Goal: Task Accomplishment & Management: Complete application form

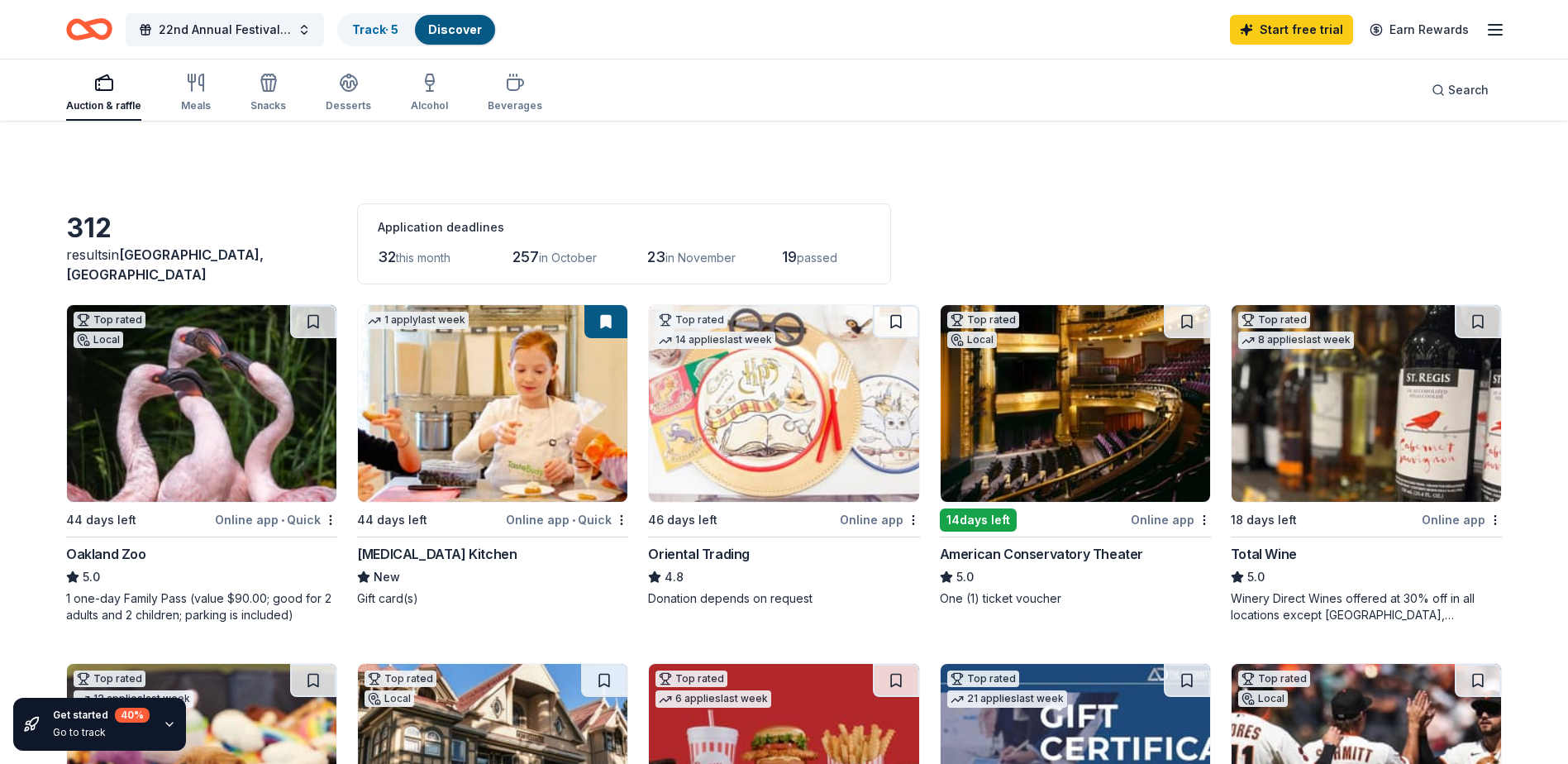
scroll to position [1487, 0]
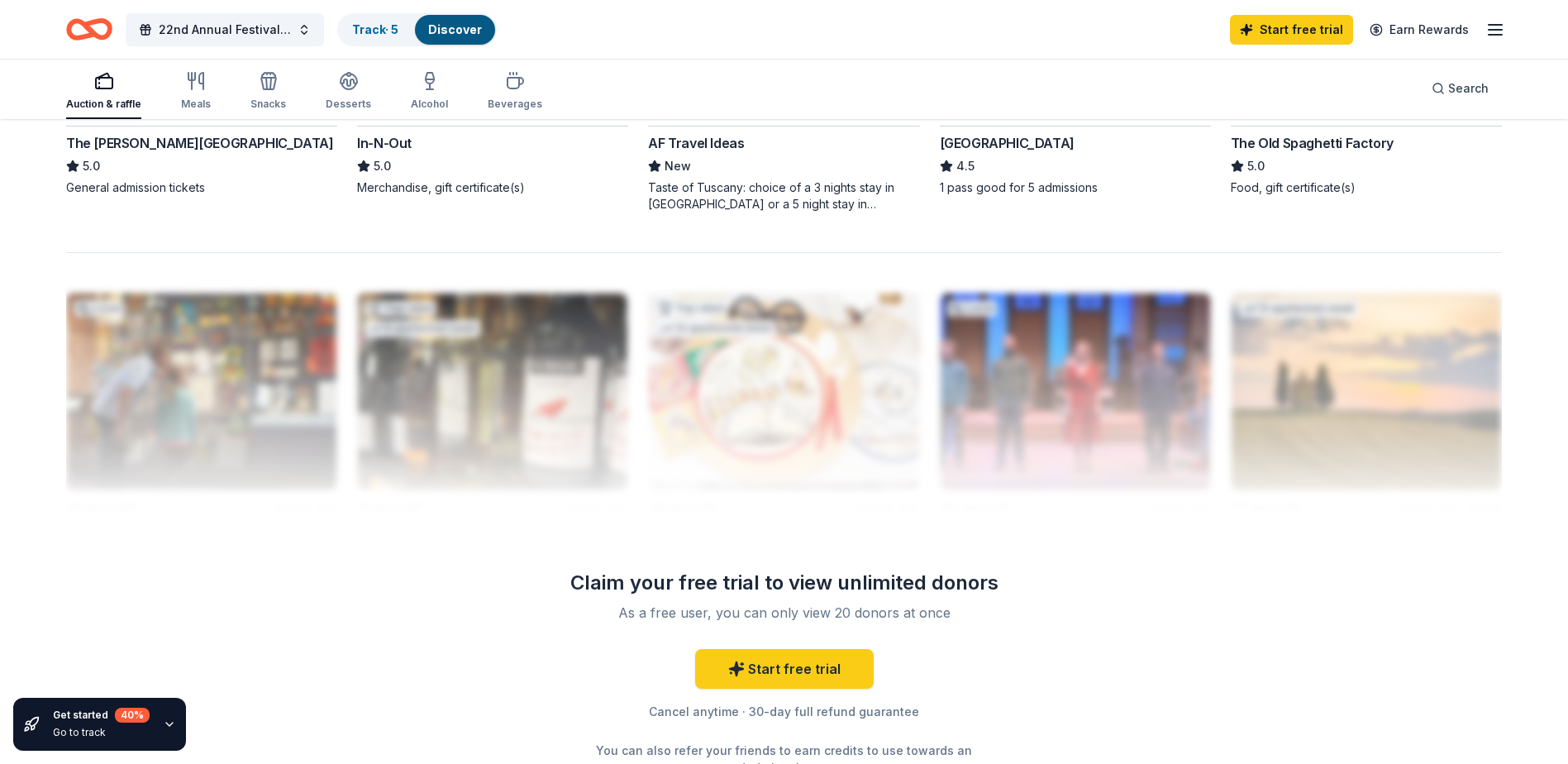
click at [1493, 178] on div "The Old Spaghetti Factory 5.0 Food, gift certificate(s)" at bounding box center [1367, 164] width 271 height 63
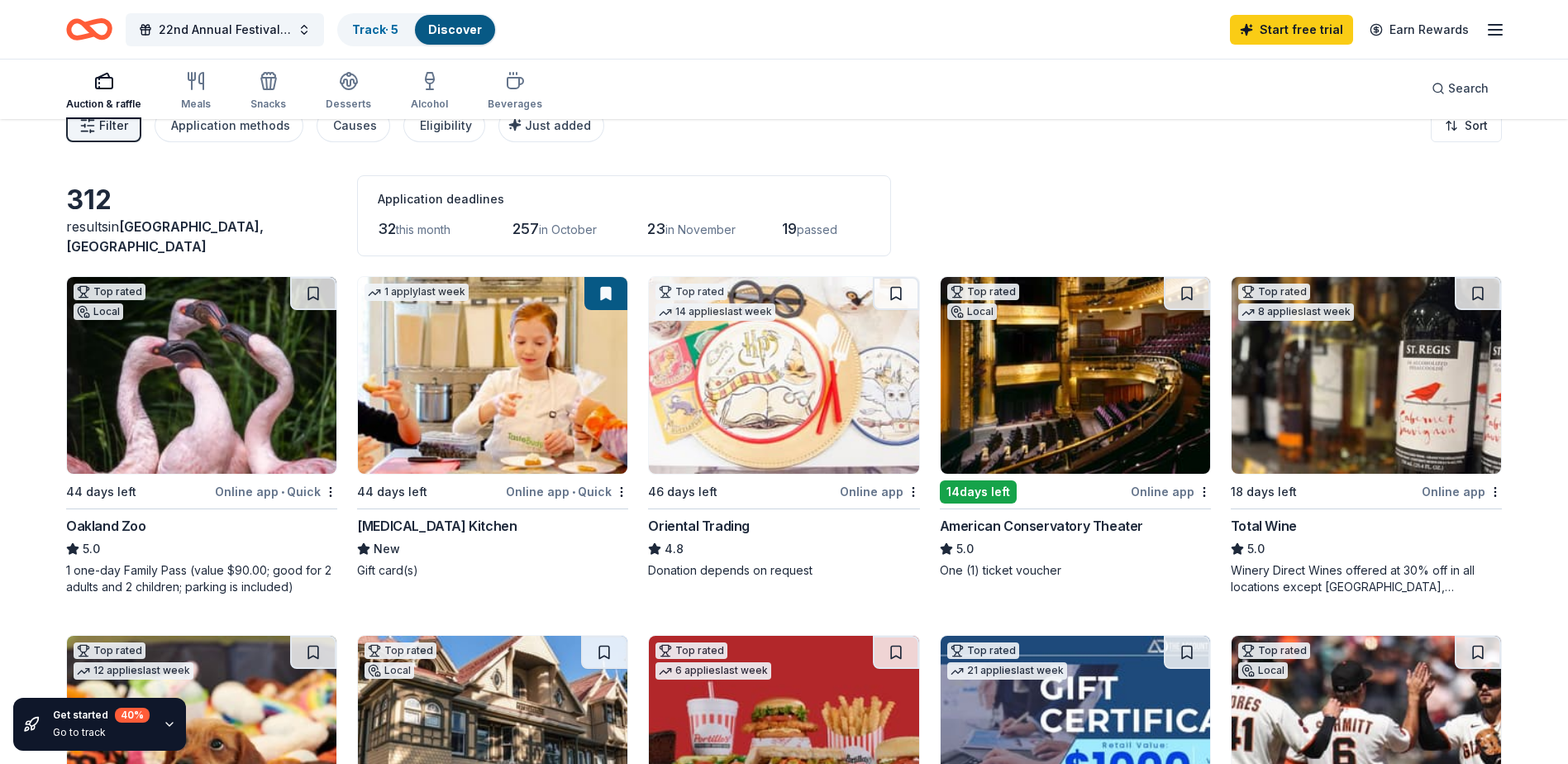
scroll to position [0, 0]
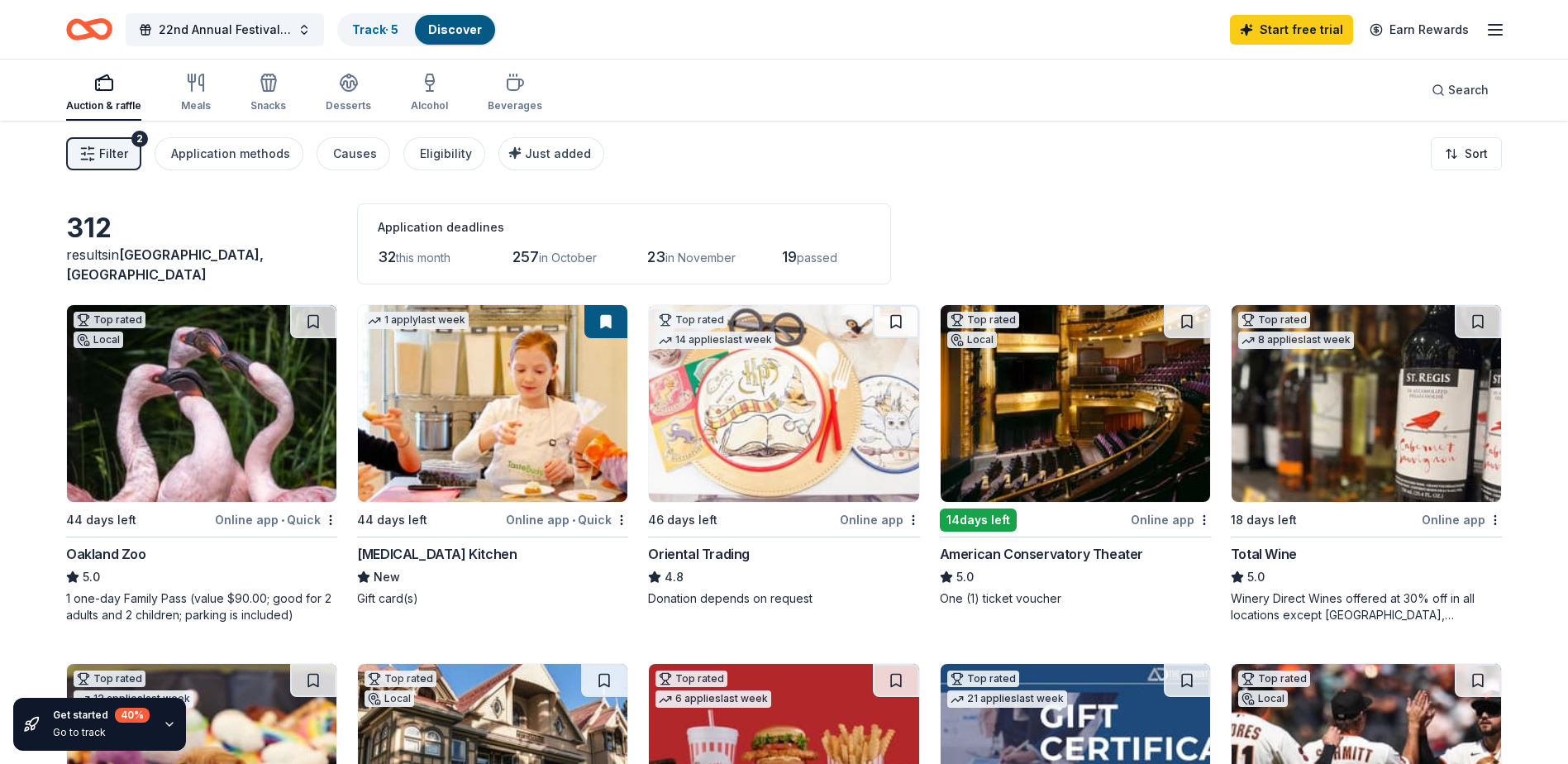
click at [1088, 426] on img at bounding box center [1076, 403] width 269 height 197
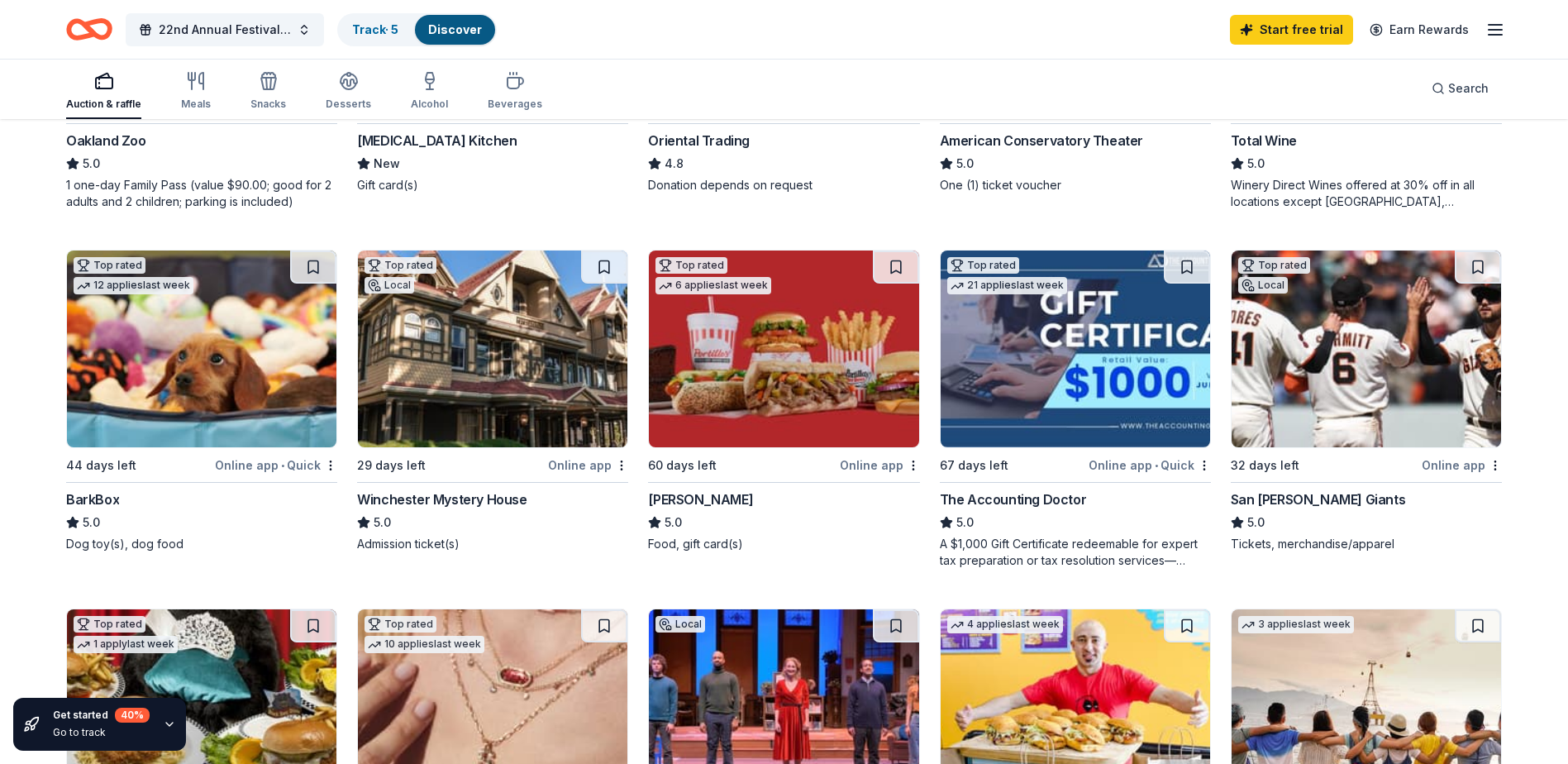
scroll to position [248, 0]
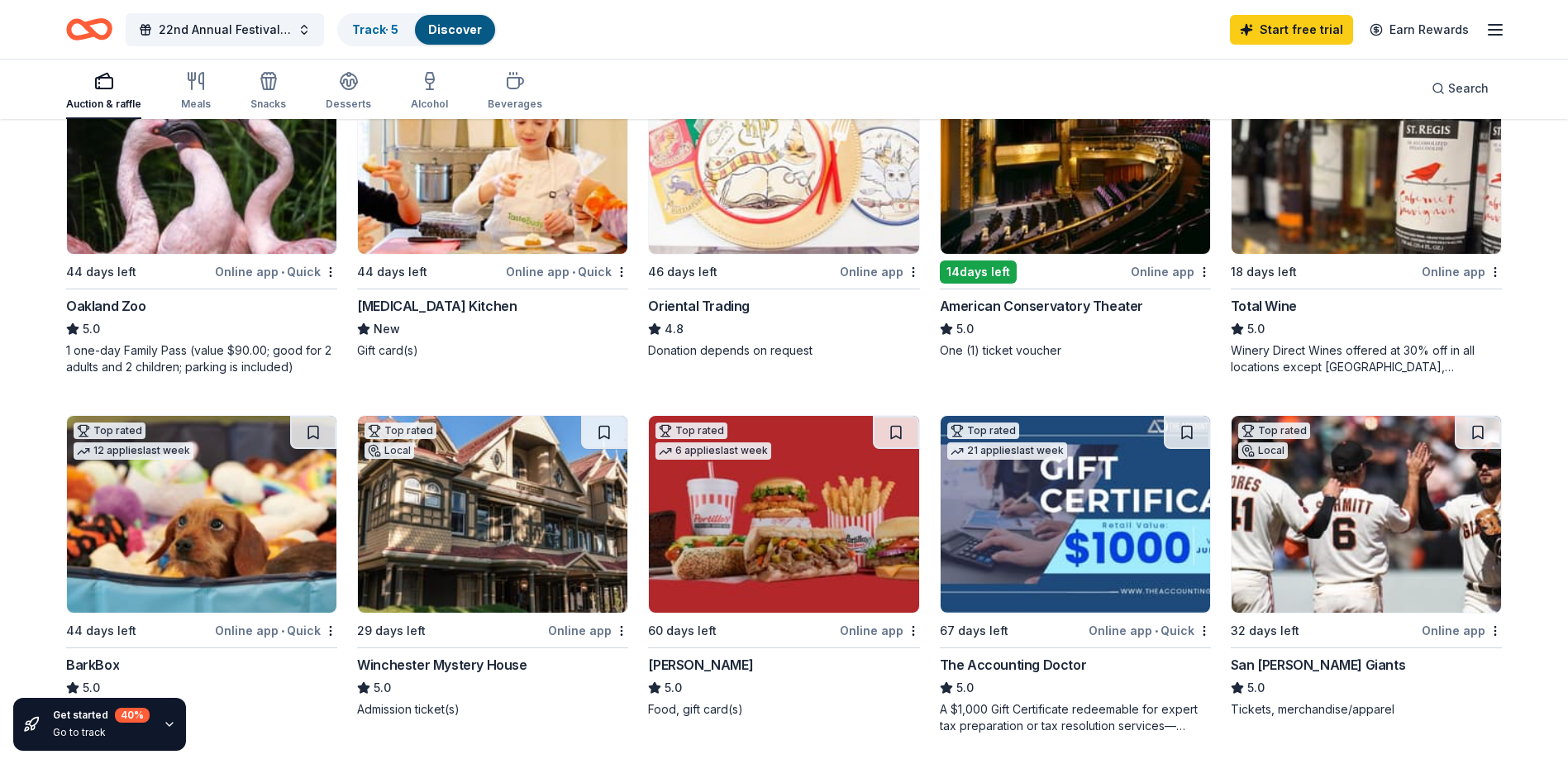
click at [1435, 204] on img at bounding box center [1367, 155] width 269 height 197
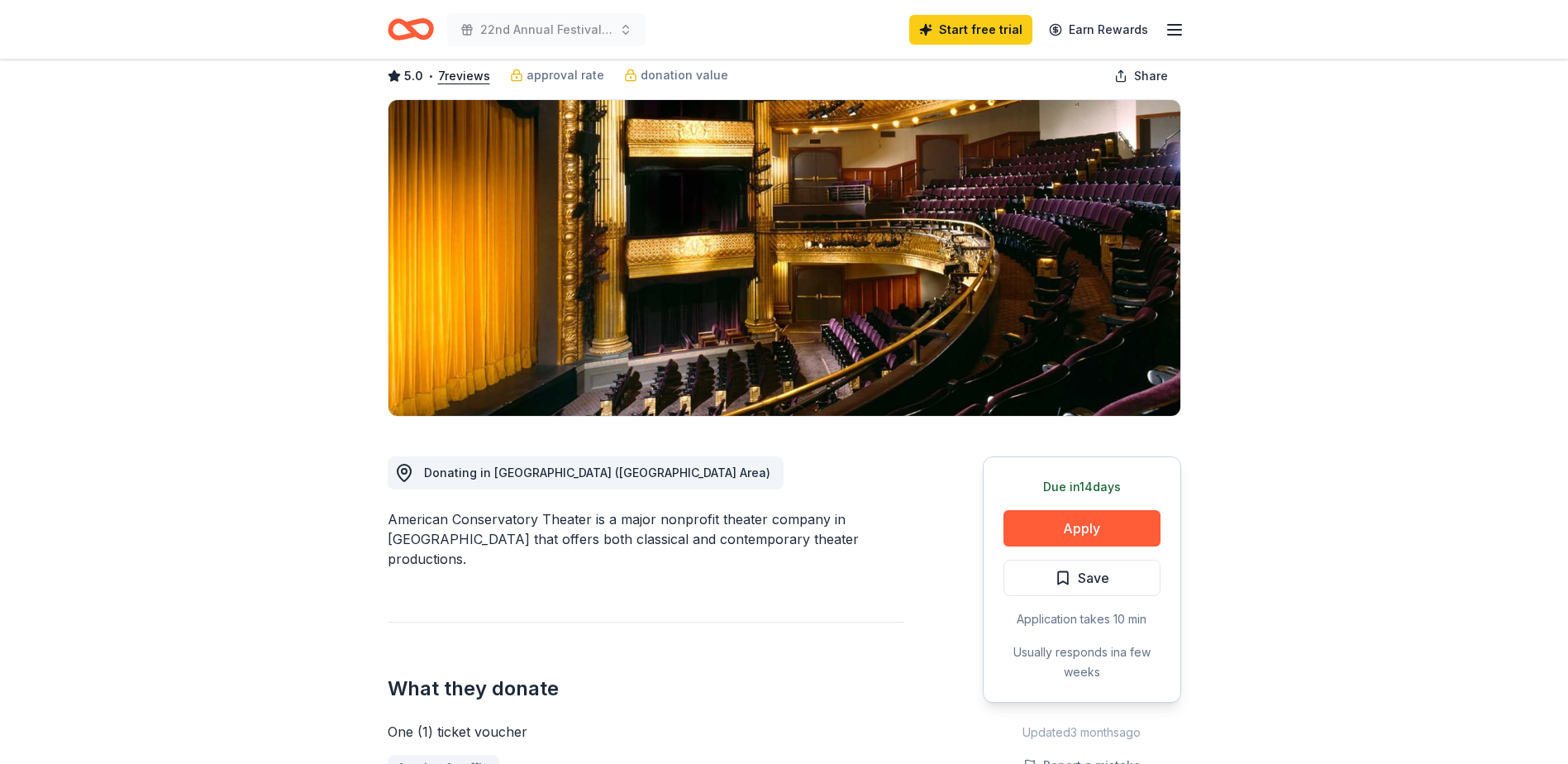
scroll to position [165, 0]
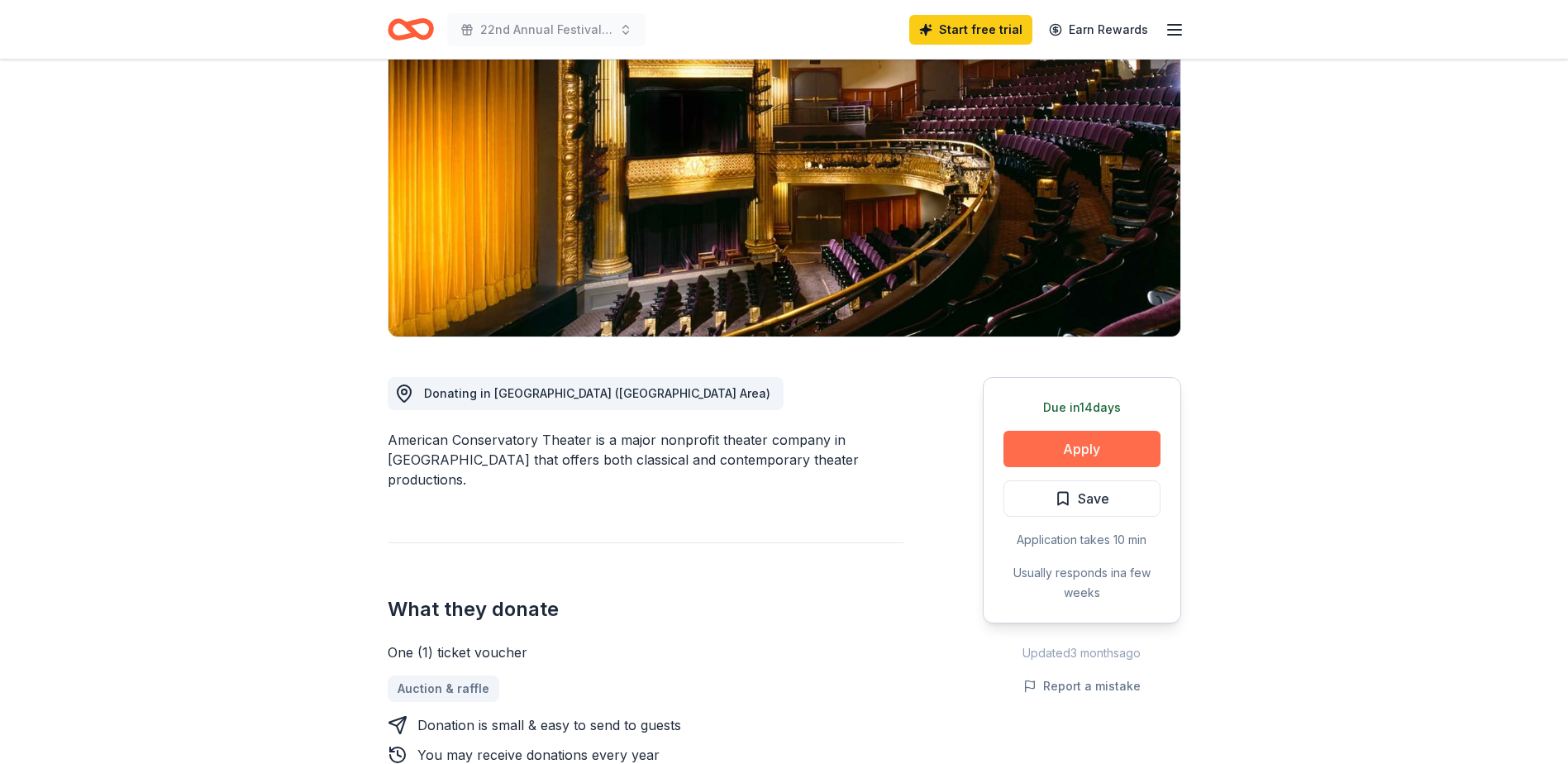
click at [1123, 450] on button "Apply" at bounding box center [1081, 449] width 157 height 37
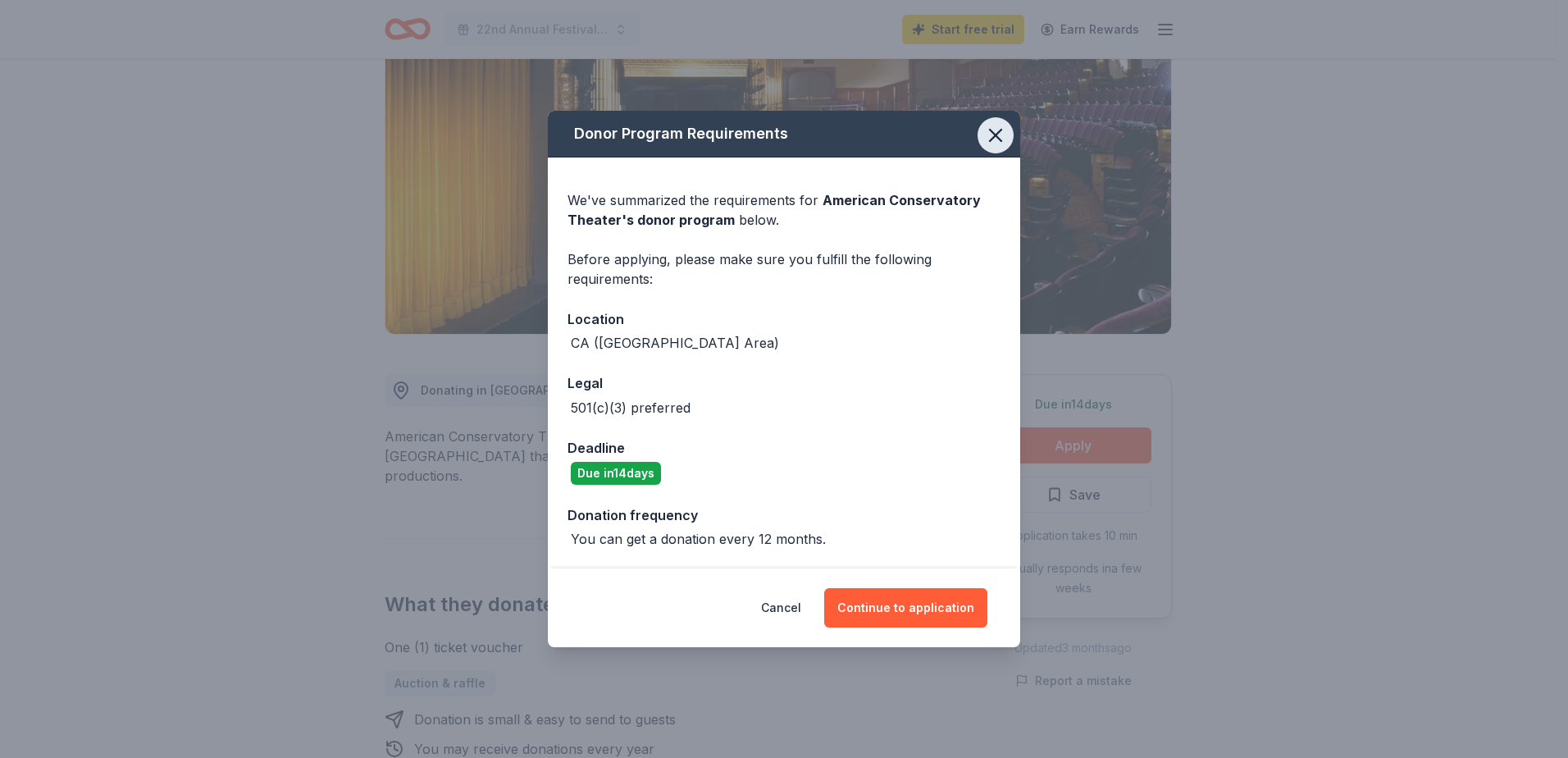
click at [988, 138] on icon "button" at bounding box center [996, 135] width 23 height 23
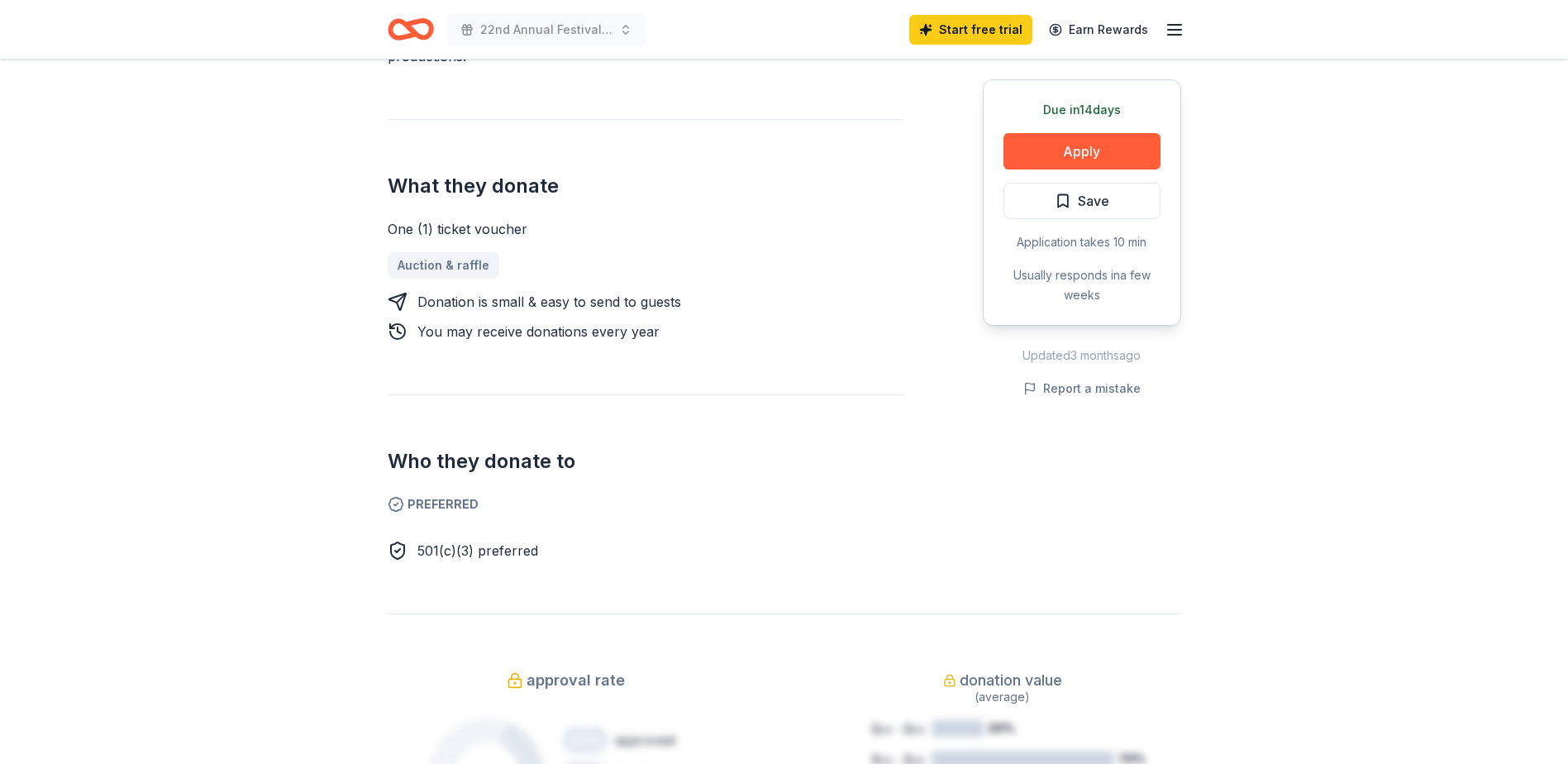
scroll to position [578, 0]
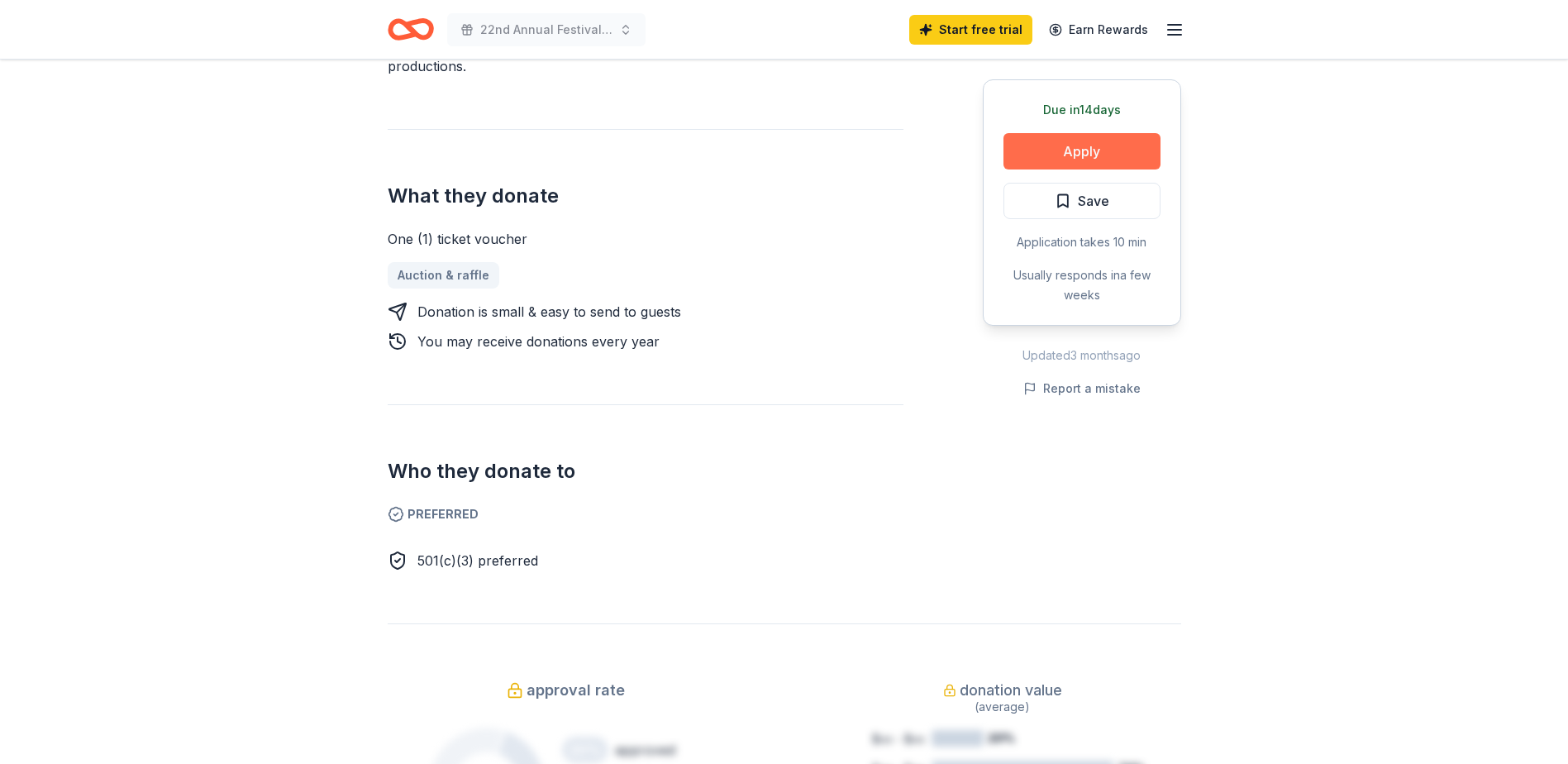
click at [1090, 136] on button "Apply" at bounding box center [1081, 151] width 157 height 37
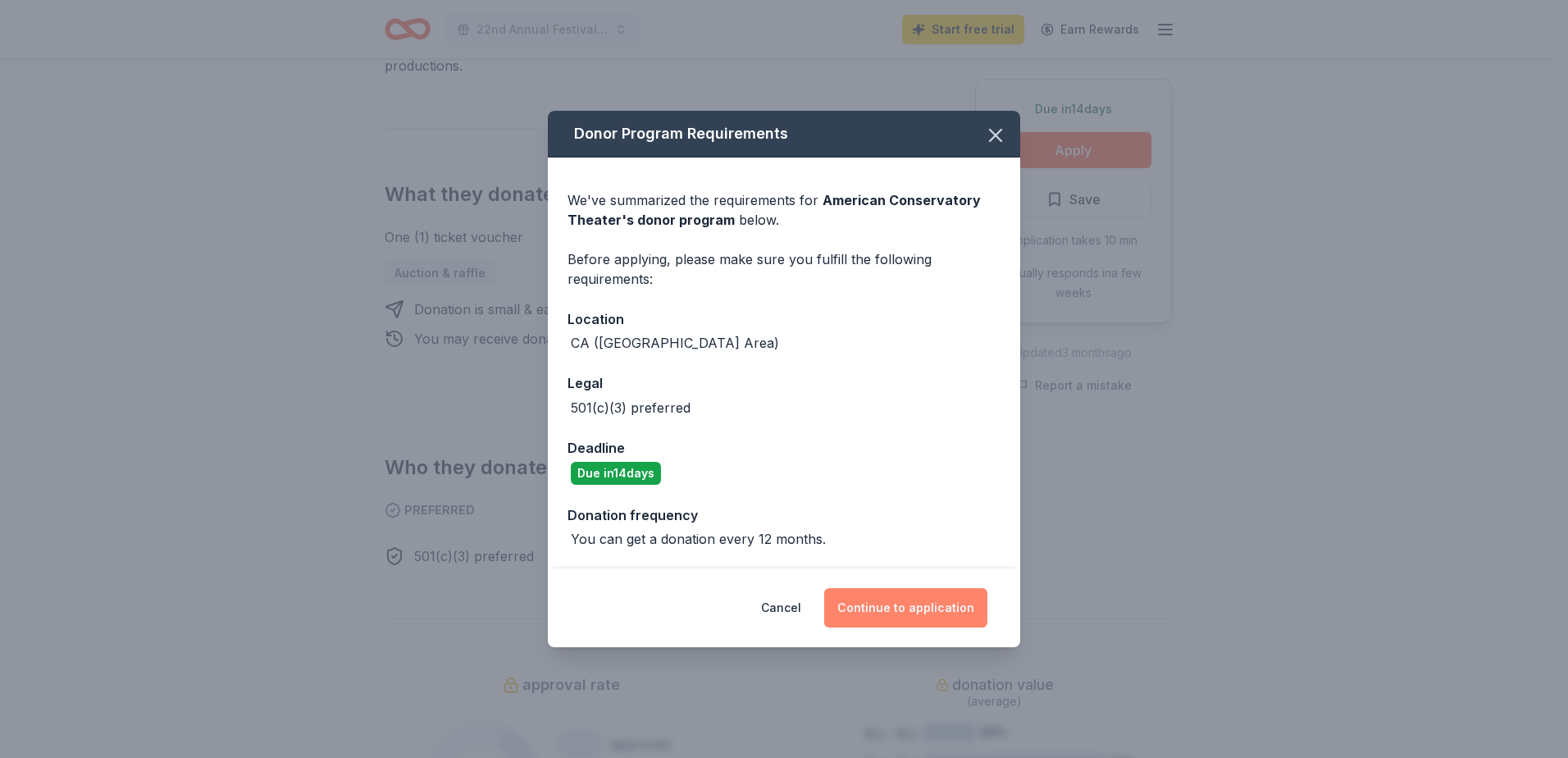
click at [935, 615] on button "Continue to application" at bounding box center [905, 607] width 163 height 39
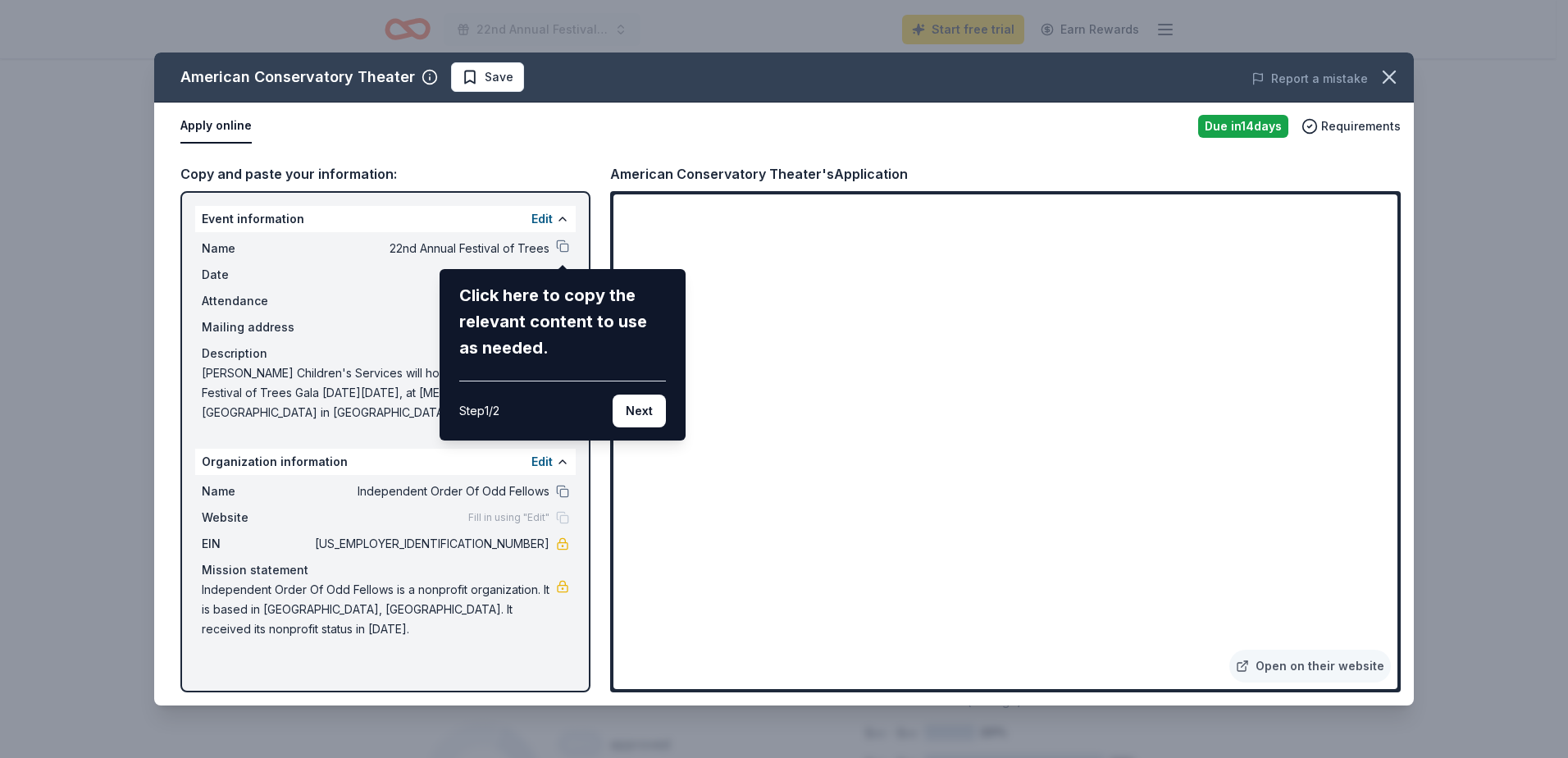
click at [462, 140] on div "American Conservatory Theater Save Report a mistake Apply online Due in 14 days…" at bounding box center [784, 379] width 1260 height 653
click at [687, 125] on div "American Conservatory Theater Save Report a mistake Apply online Due in 14 days…" at bounding box center [784, 379] width 1260 height 653
click at [562, 240] on div "American Conservatory Theater Save Report a mistake Apply online Due in 14 days…" at bounding box center [784, 379] width 1260 height 653
click at [401, 243] on div "American Conservatory Theater Save Report a mistake Apply online Due in 14 days…" at bounding box center [784, 379] width 1260 height 653
click at [544, 220] on div "American Conservatory Theater Save Report a mistake Apply online Due in 14 days…" at bounding box center [784, 379] width 1260 height 653
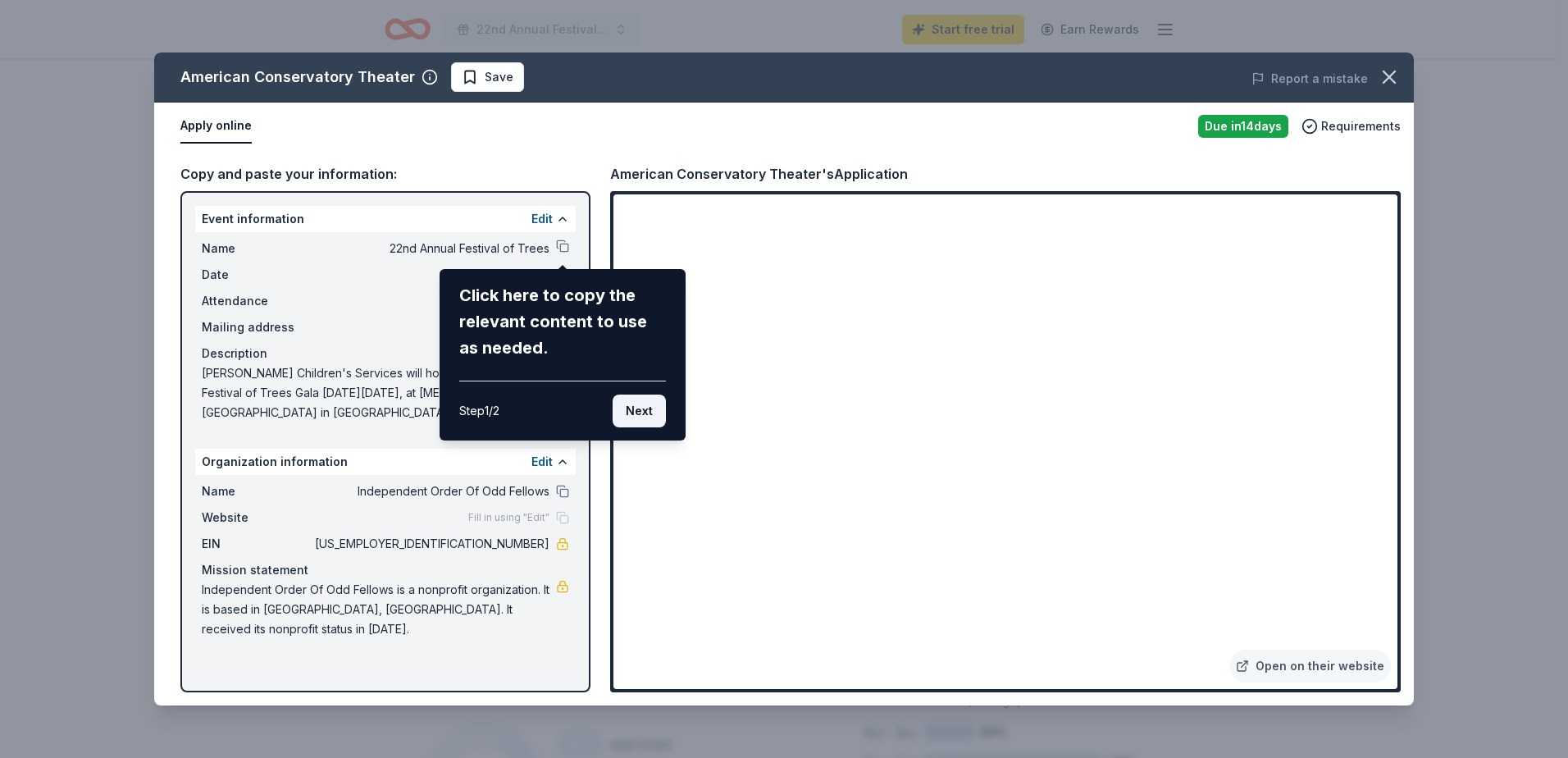
click at [617, 408] on button "Next" at bounding box center [640, 411] width 53 height 33
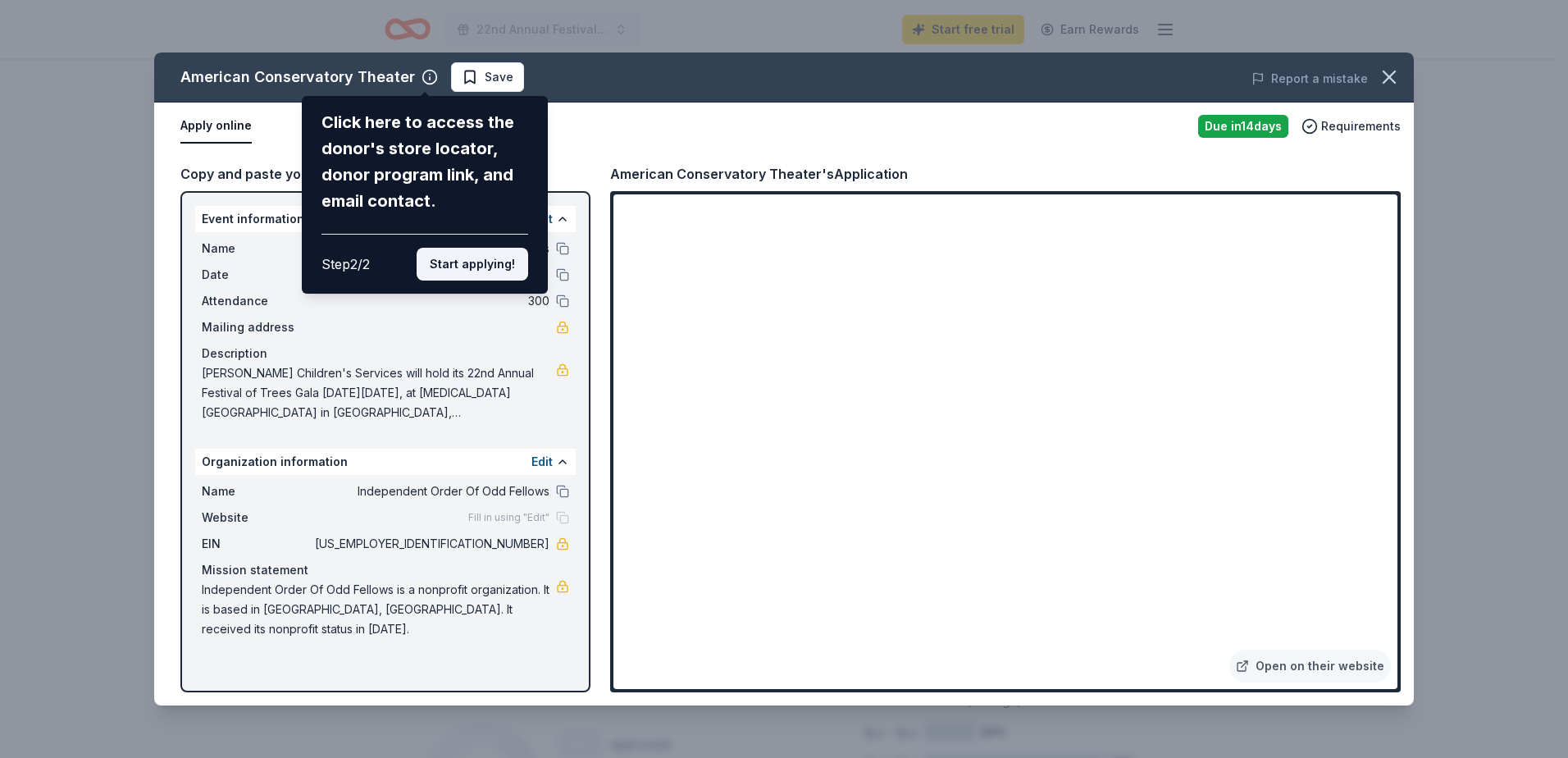
click at [494, 273] on button "Start applying!" at bounding box center [472, 264] width 111 height 33
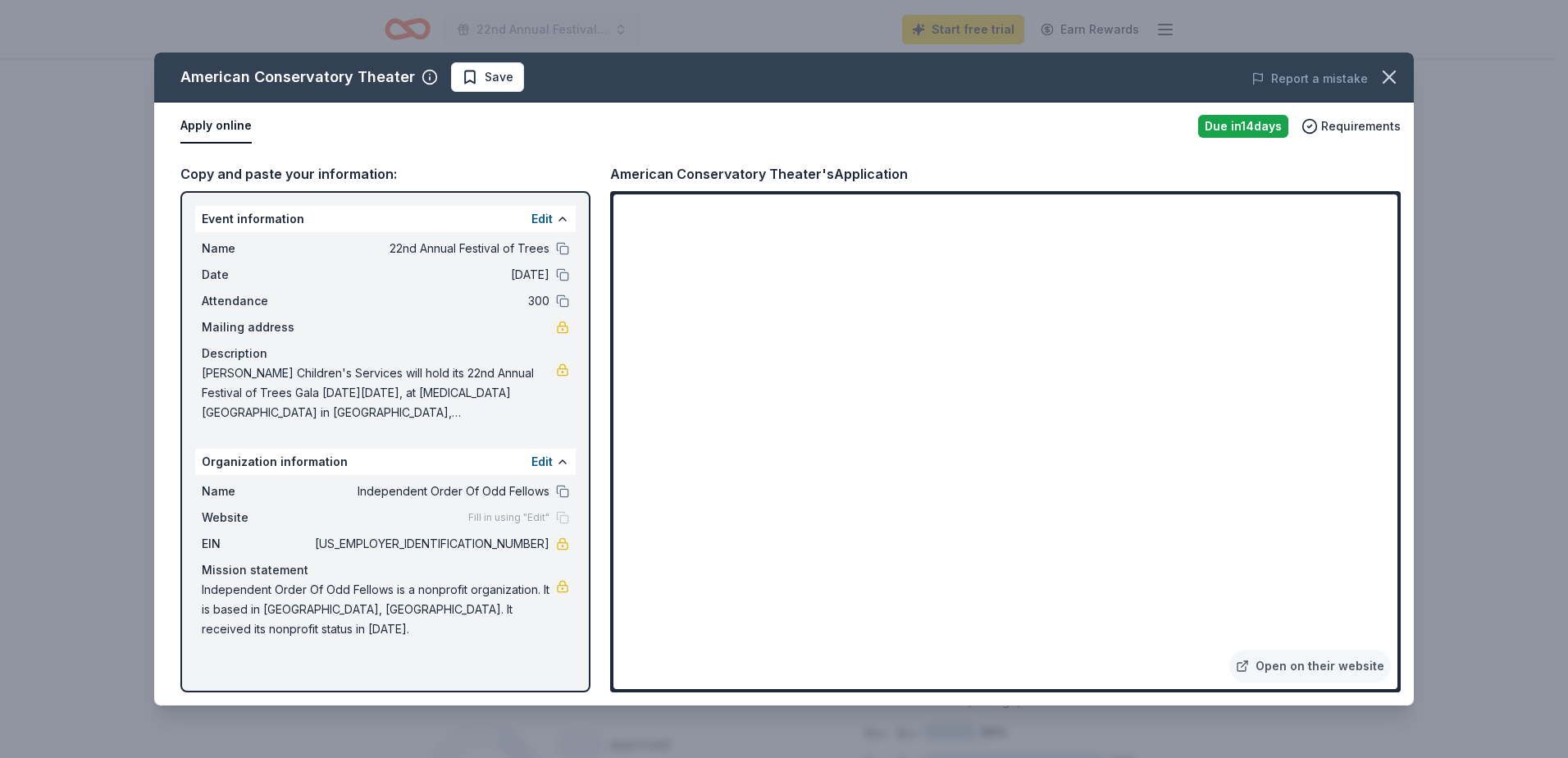
click at [1313, 627] on div "American Conservatory Theater Save Report a mistake Apply online Due in 14 days…" at bounding box center [784, 379] width 1260 height 653
click at [1386, 232] on div "American Conservatory Theater Save Report a mistake Apply online Due in 14 days…" at bounding box center [784, 379] width 1260 height 653
click at [1336, 657] on link "Open on their website" at bounding box center [1310, 665] width 161 height 33
click at [1384, 83] on icon "button" at bounding box center [1389, 77] width 12 height 12
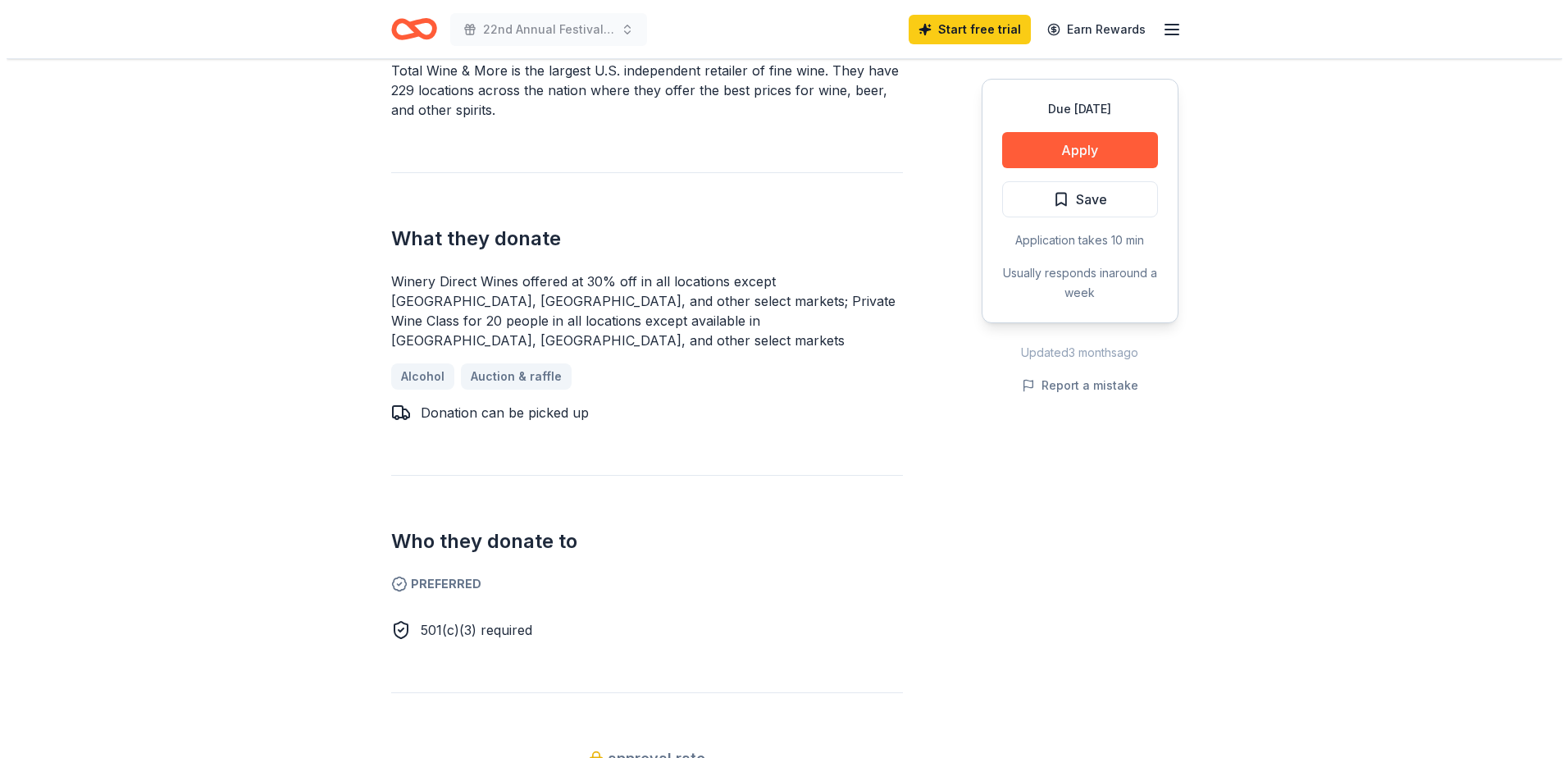
scroll to position [656, 0]
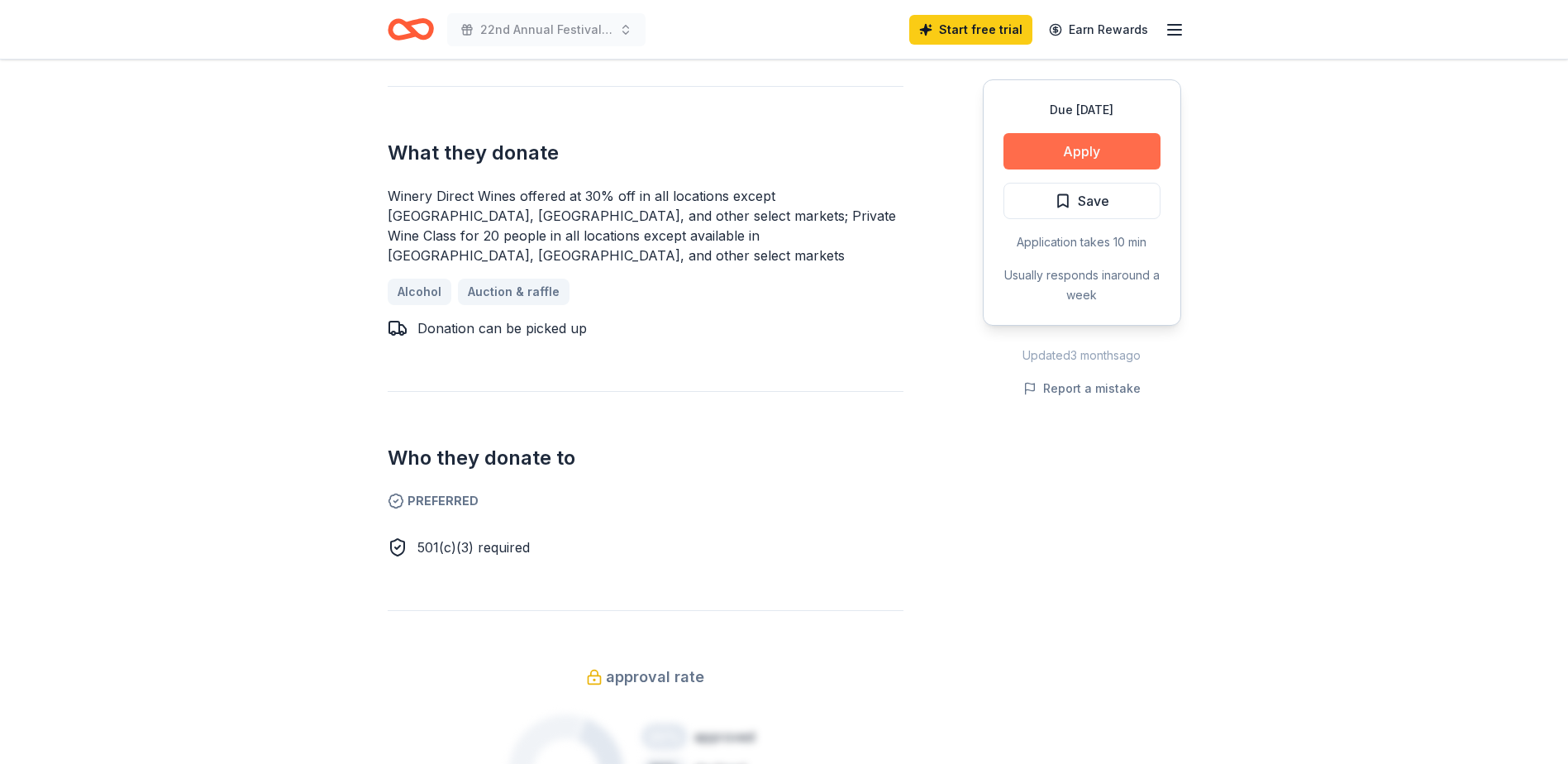
click at [1141, 156] on button "Apply" at bounding box center [1081, 151] width 157 height 37
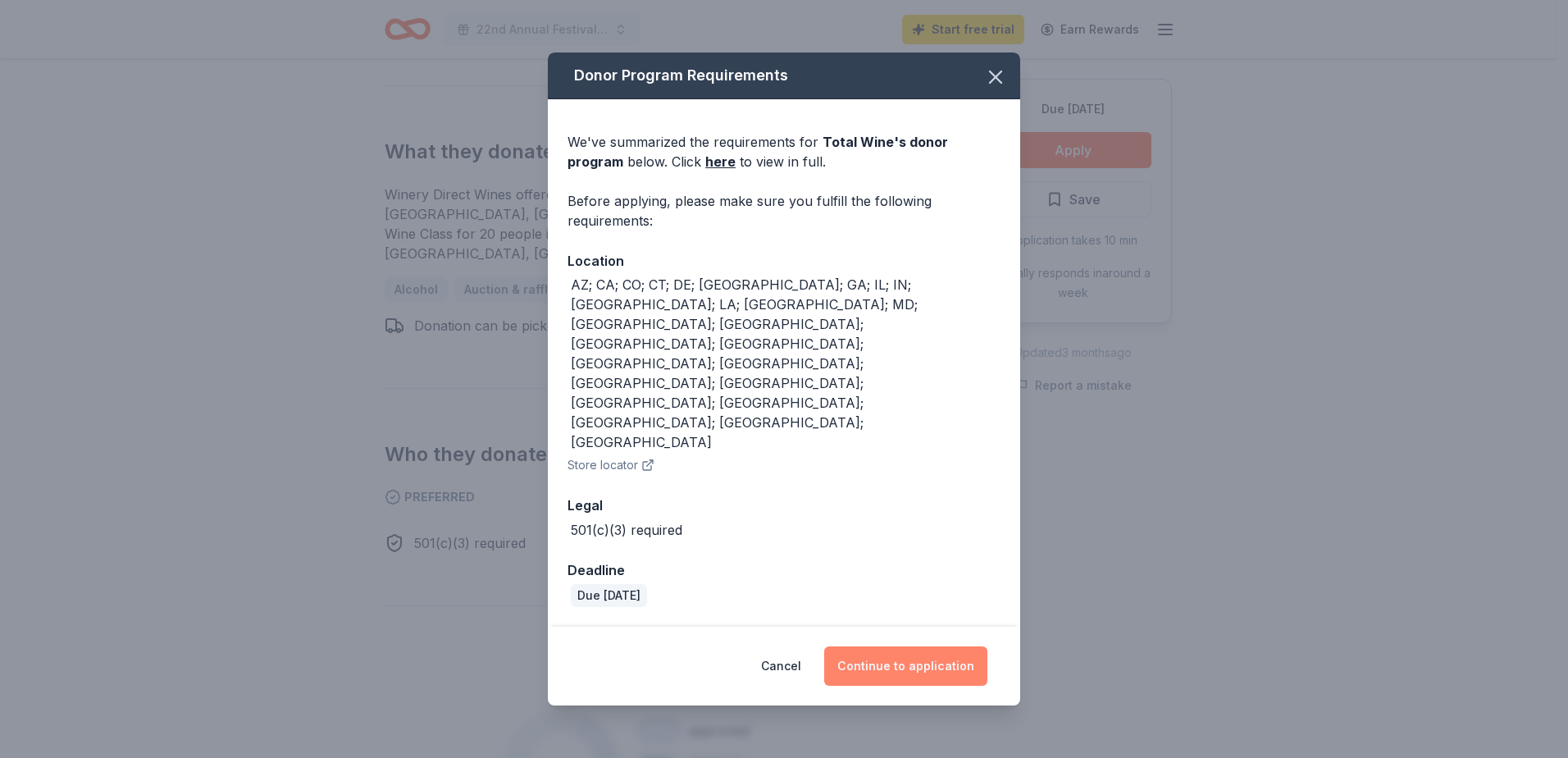
click at [961, 646] on button "Continue to application" at bounding box center [905, 665] width 163 height 39
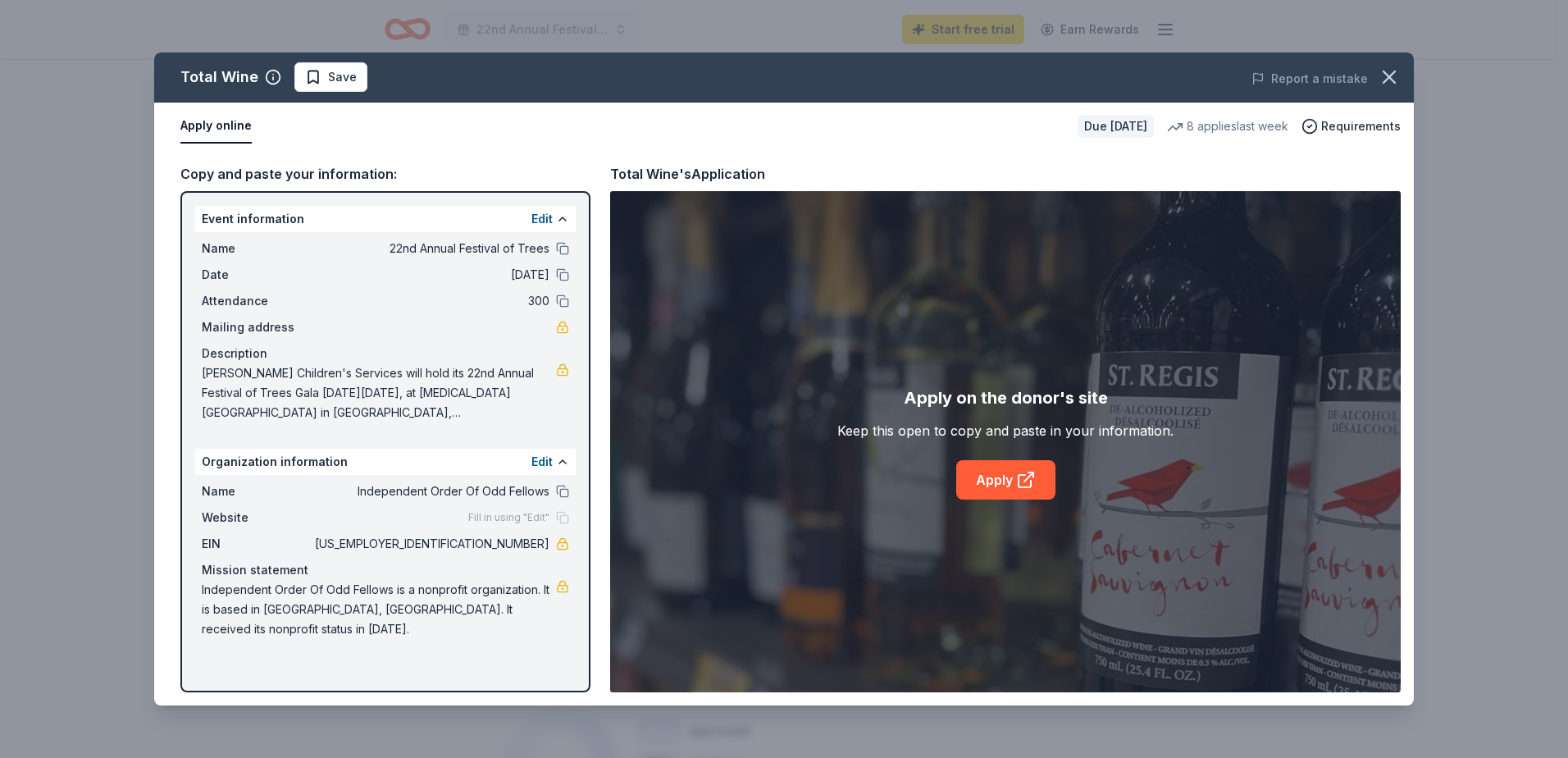
click at [217, 128] on button "Apply online" at bounding box center [216, 126] width 71 height 35
click at [1033, 486] on icon at bounding box center [1025, 479] width 20 height 20
